Goal: Information Seeking & Learning: Understand process/instructions

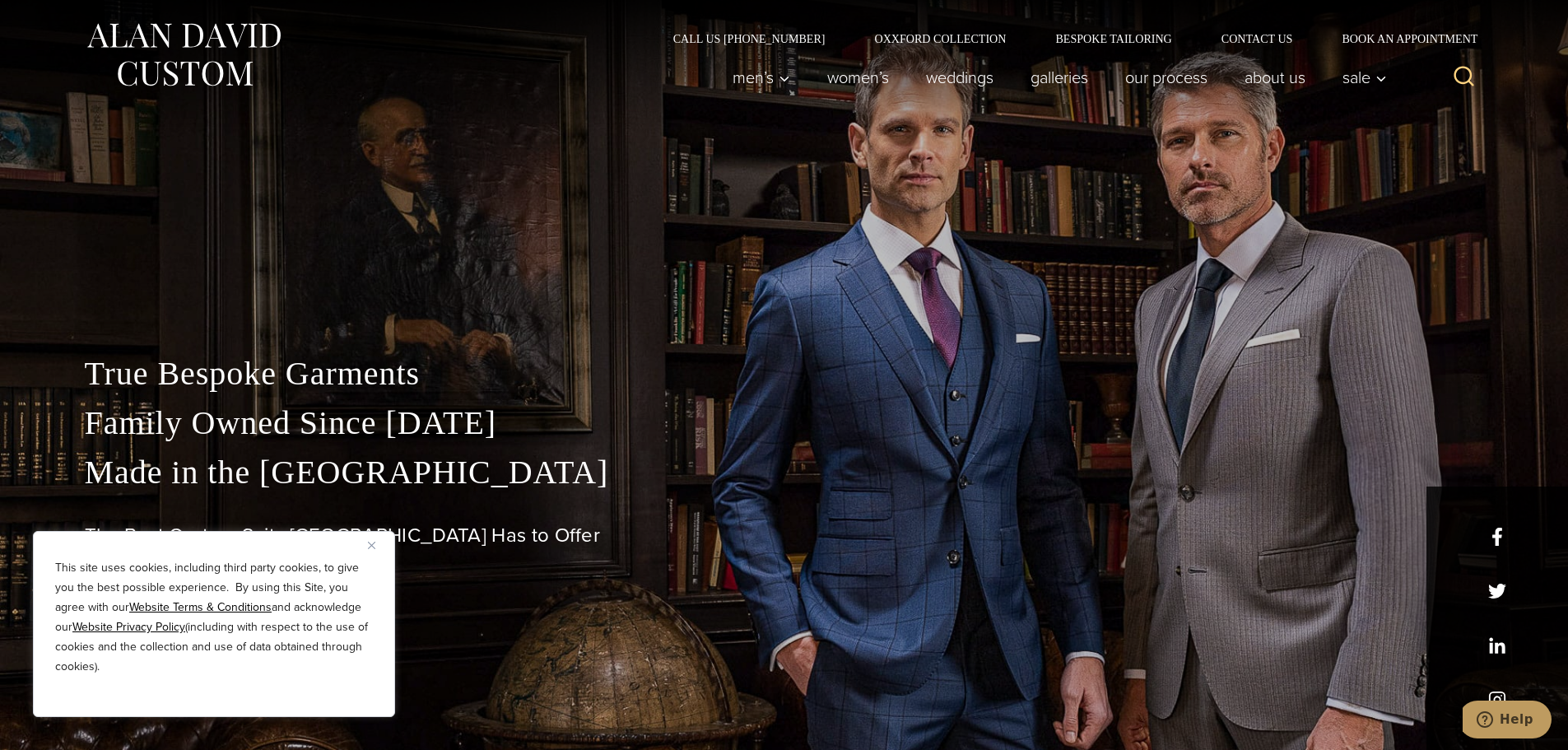
click at [536, 495] on p "True Bespoke Garments Family Owned Since [DATE] Made in [GEOGRAPHIC_DATA]" at bounding box center [785, 423] width 1400 height 148
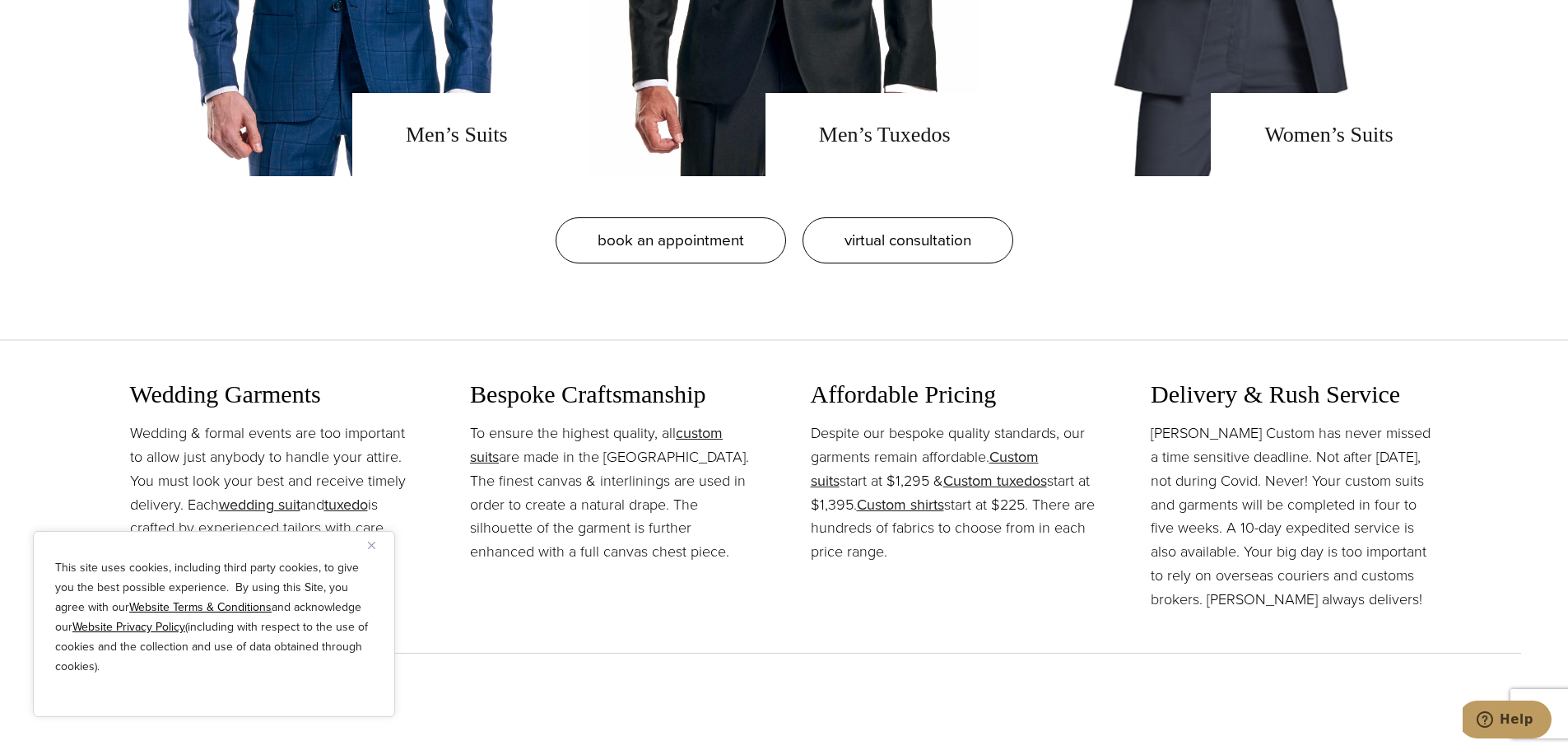
scroll to position [1729, 0]
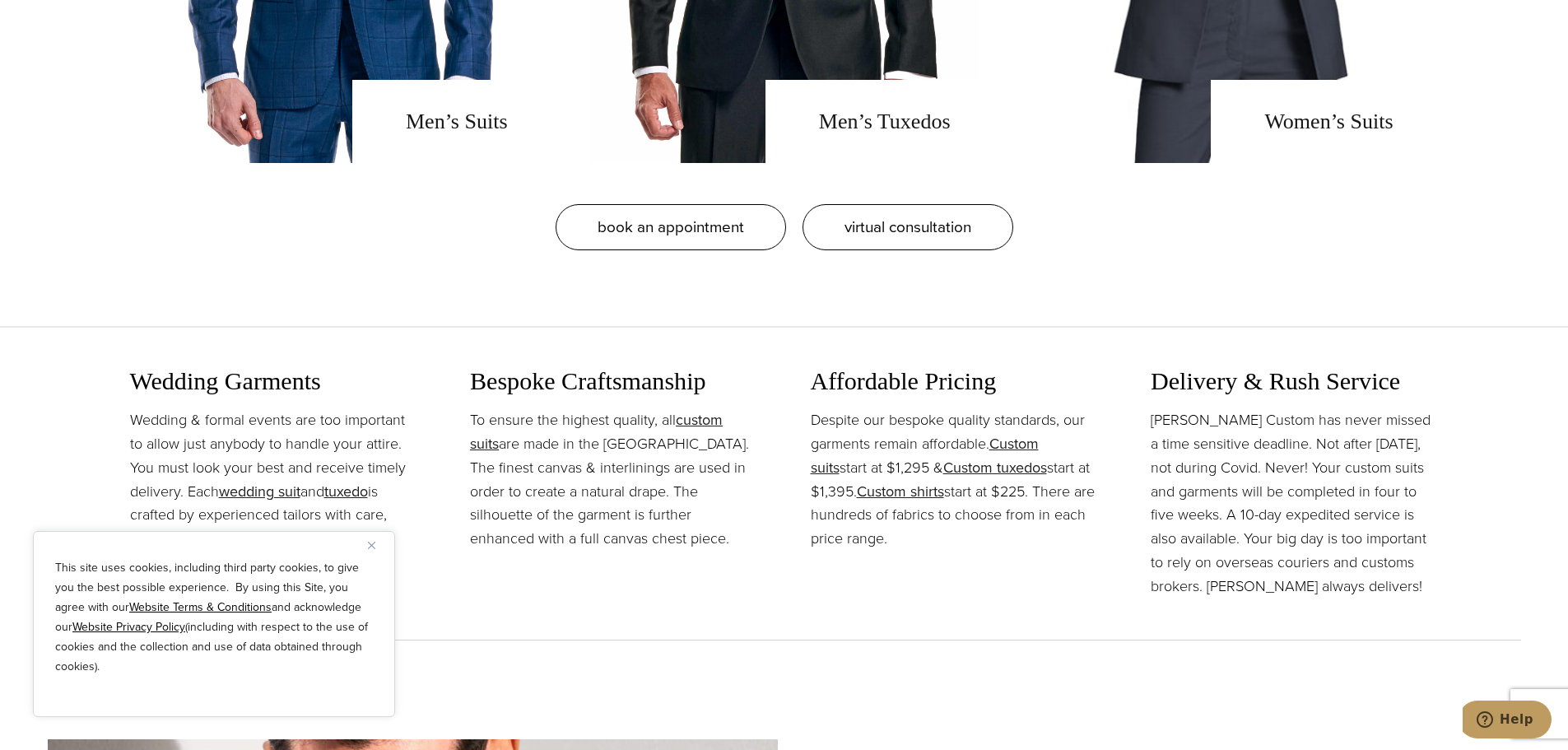
click at [367, 556] on div "This site uses cookies, including third party cookies, to give you the best pos…" at bounding box center [214, 624] width 362 height 186
click at [366, 546] on div "This site uses cookies, including third party cookies, to give you the best pos…" at bounding box center [214, 624] width 362 height 186
click at [361, 544] on div "This site uses cookies, including third party cookies, to give you the best pos…" at bounding box center [214, 624] width 362 height 186
click at [372, 540] on button "Close" at bounding box center [377, 544] width 19 height 19
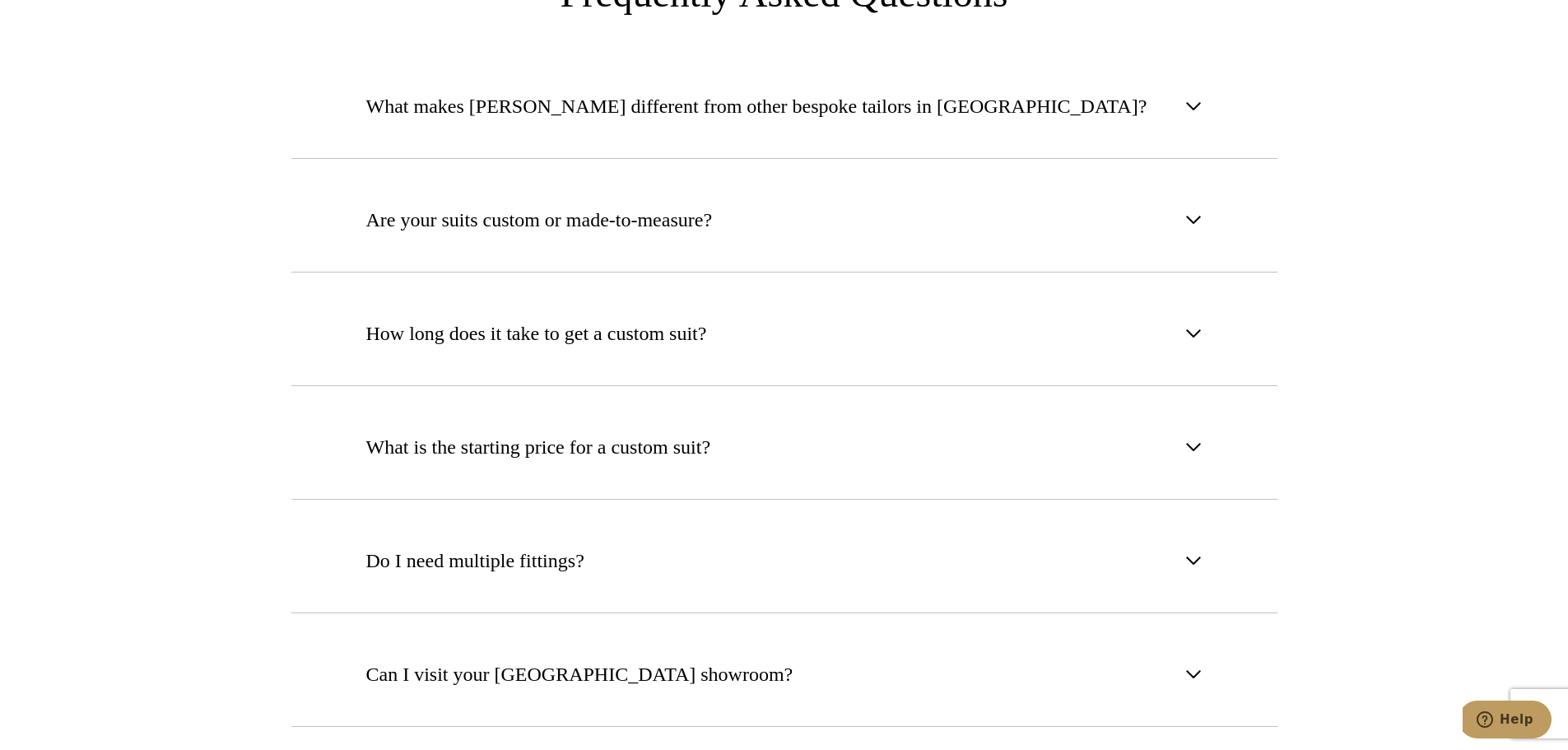
scroll to position [6422, 0]
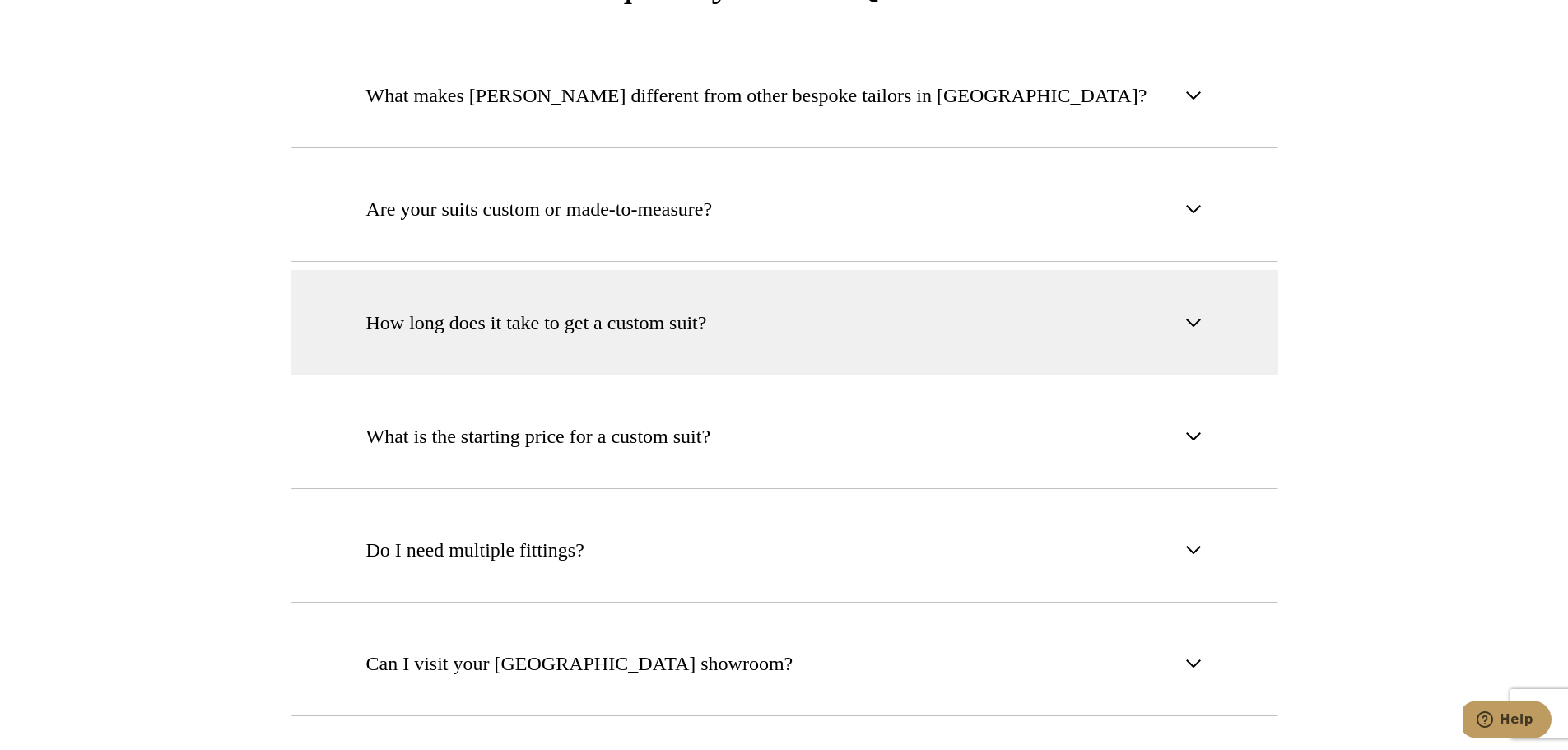
click at [1133, 270] on button "How long does it take to get a custom suit?" at bounding box center [784, 323] width 988 height 106
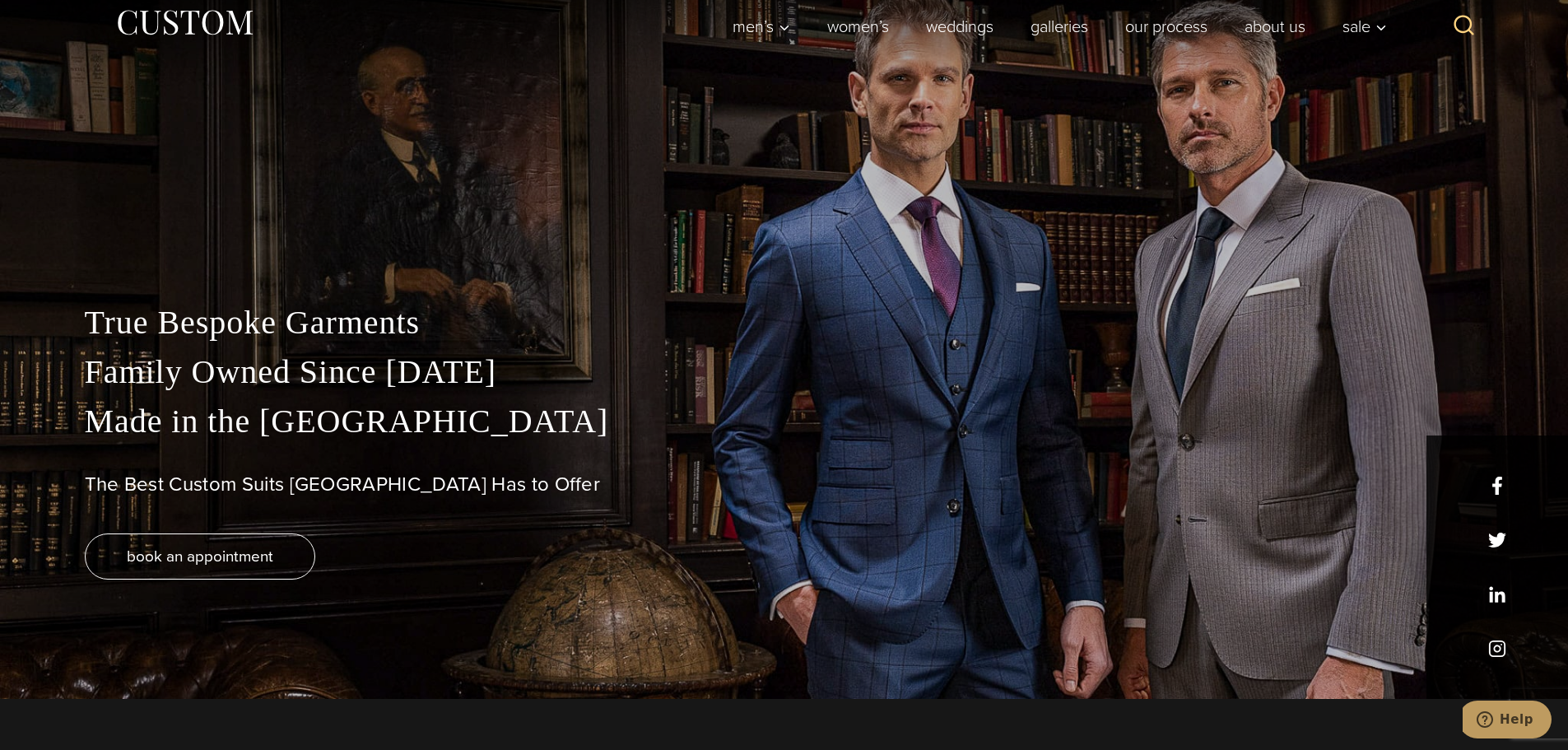
scroll to position [0, 0]
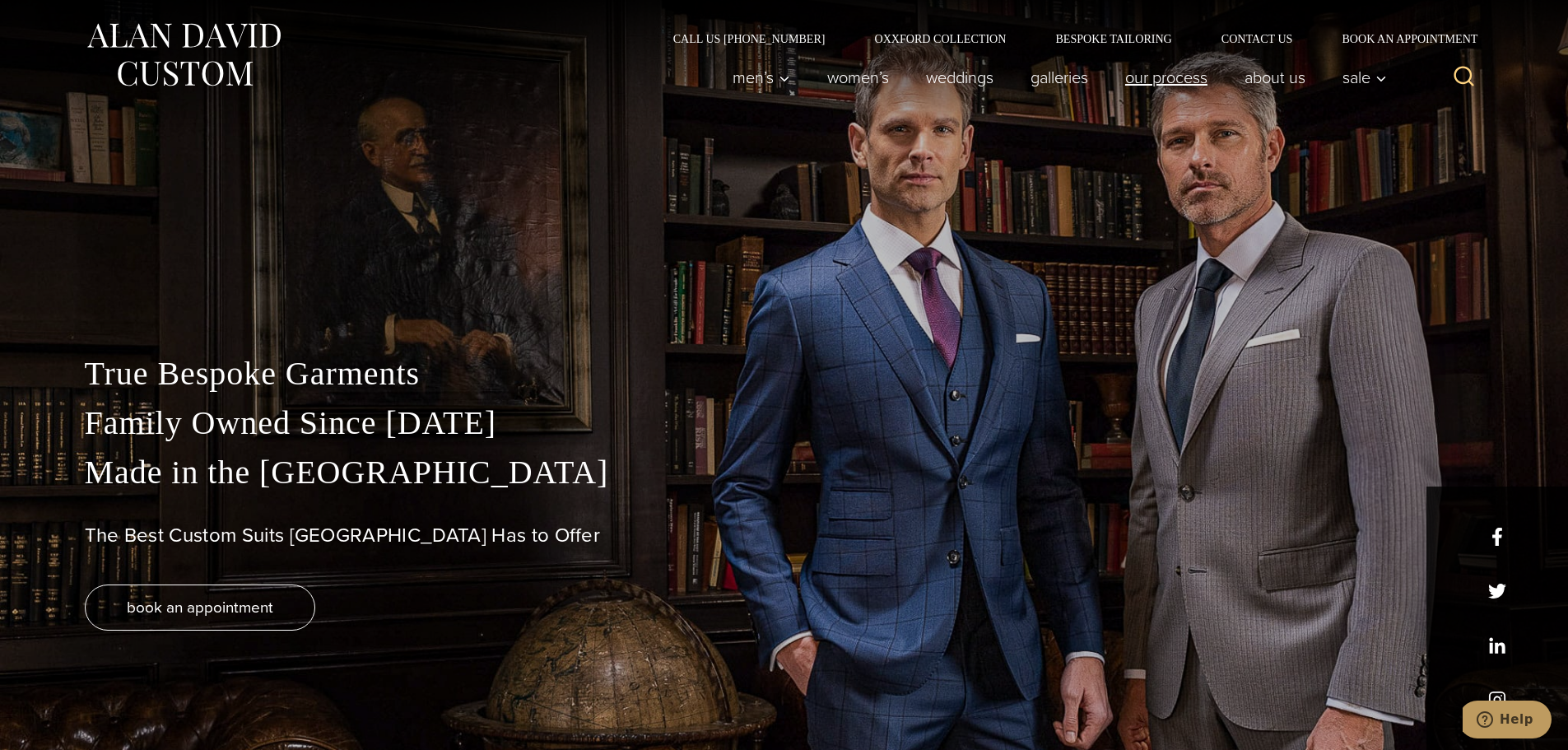
click at [1189, 76] on link "Our Process" at bounding box center [1165, 78] width 119 height 33
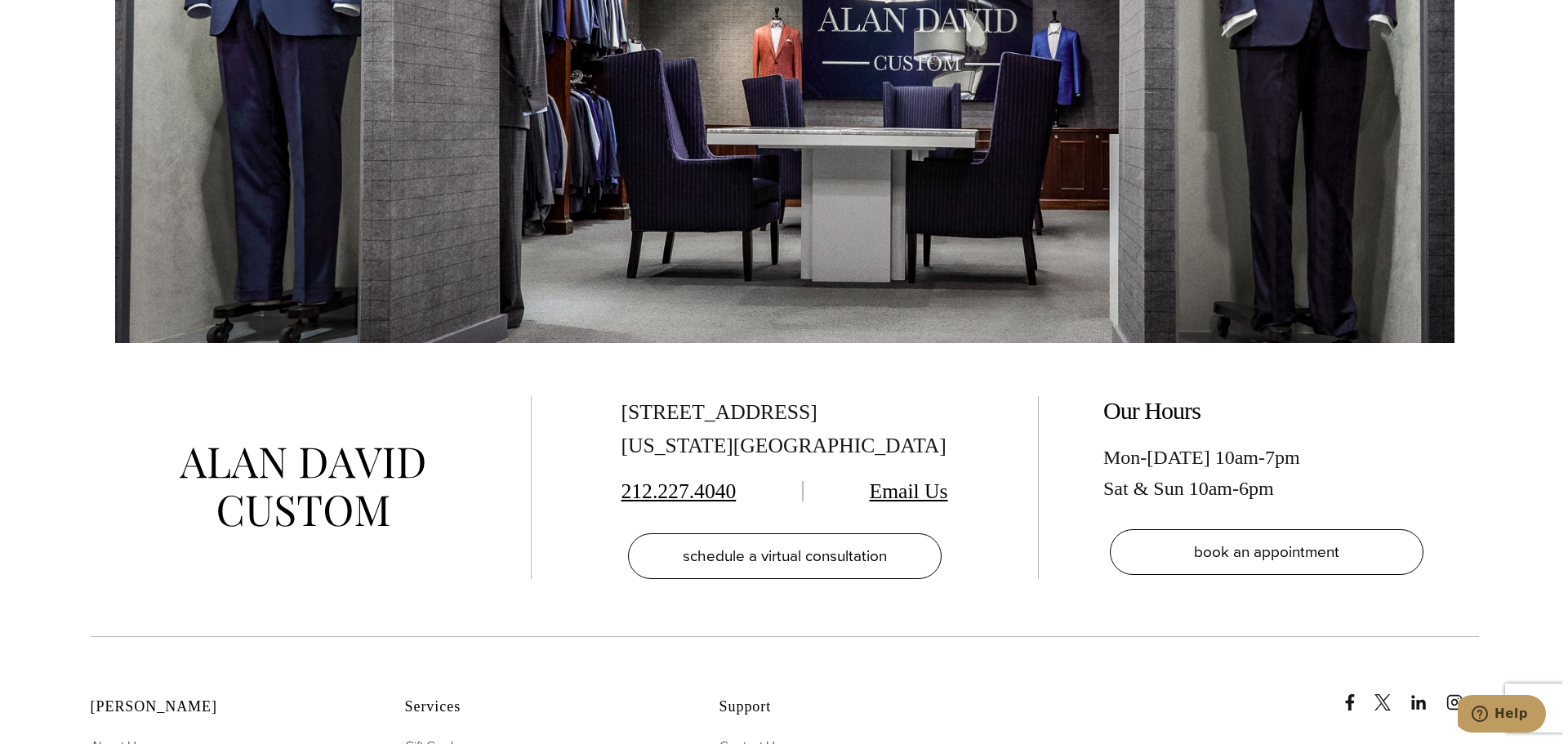
scroll to position [5548, 0]
